Goal: Complete application form

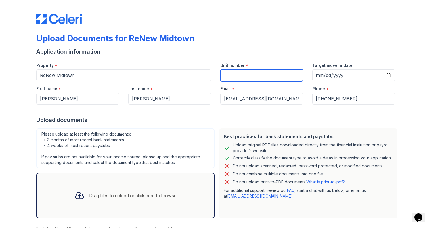
click at [243, 71] on input "Unit number" at bounding box center [261, 75] width 83 height 12
paste input "Apt.715"
type input "Apt.715"
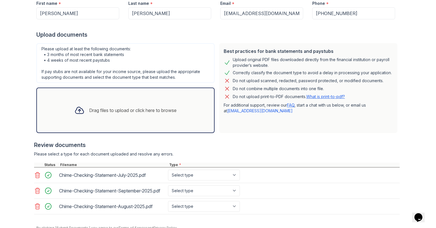
scroll to position [114, 0]
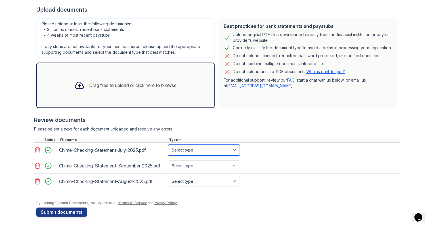
click at [231, 147] on select "Select type Paystub Bank Statement Offer Letter Tax Documents Benefit Award Let…" at bounding box center [204, 150] width 72 height 11
select select "bank_statement"
click at [168, 145] on select "Select type Paystub Bank Statement Offer Letter Tax Documents Benefit Award Let…" at bounding box center [204, 150] width 72 height 11
click at [231, 160] on div "Select type Paystub Bank Statement Offer Letter Tax Documents Benefit Award Let…" at bounding box center [204, 165] width 75 height 11
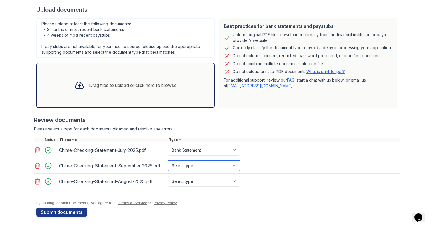
click at [231, 161] on select "Select type Paystub Bank Statement Offer Letter Tax Documents Benefit Award Let…" at bounding box center [204, 165] width 72 height 11
select select "bank_statement"
click at [168, 160] on select "Select type Paystub Bank Statement Offer Letter Tax Documents Benefit Award Let…" at bounding box center [204, 165] width 72 height 11
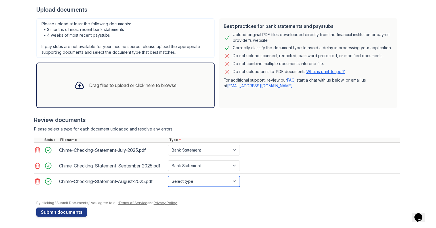
drag, startPoint x: 207, startPoint y: 181, endPoint x: 203, endPoint y: 181, distance: 3.4
click at [206, 181] on select "Select type Paystub Bank Statement Offer Letter Tax Documents Benefit Award Let…" at bounding box center [204, 181] width 72 height 11
select select "bank_statement"
click at [168, 177] on select "Select type Paystub Bank Statement Offer Letter Tax Documents Benefit Award Let…" at bounding box center [204, 181] width 72 height 11
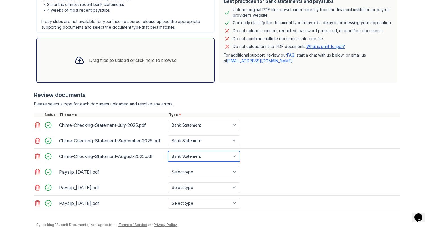
scroll to position [161, 0]
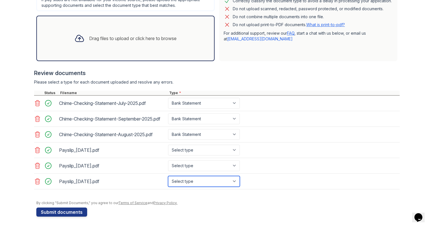
click at [231, 179] on select "Select type Paystub Bank Statement Offer Letter Tax Documents Benefit Award Let…" at bounding box center [204, 181] width 72 height 11
select select "paystub"
click at [168, 176] on select "Select type Paystub Bank Statement Offer Letter Tax Documents Benefit Award Let…" at bounding box center [204, 181] width 72 height 11
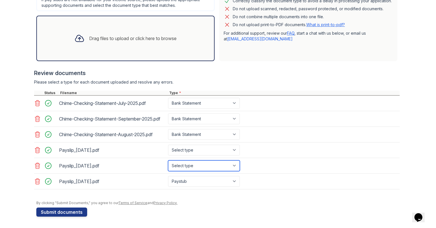
click at [203, 164] on select "Select type Paystub Bank Statement Offer Letter Tax Documents Benefit Award Let…" at bounding box center [204, 165] width 72 height 11
select select "paystub"
click at [168, 160] on select "Select type Paystub Bank Statement Offer Letter Tax Documents Benefit Award Let…" at bounding box center [204, 165] width 72 height 11
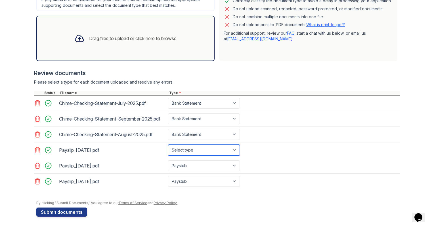
click at [189, 152] on select "Select type Paystub Bank Statement Offer Letter Tax Documents Benefit Award Let…" at bounding box center [204, 150] width 72 height 11
select select "paystub"
click at [168, 145] on select "Select type Paystub Bank Statement Offer Letter Tax Documents Benefit Award Let…" at bounding box center [204, 150] width 72 height 11
click at [332, 63] on div at bounding box center [217, 66] width 366 height 6
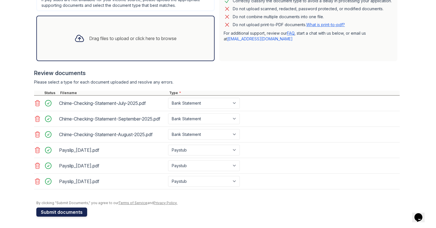
click at [62, 214] on button "Submit documents" at bounding box center [61, 211] width 51 height 9
